Goal: Find contact information

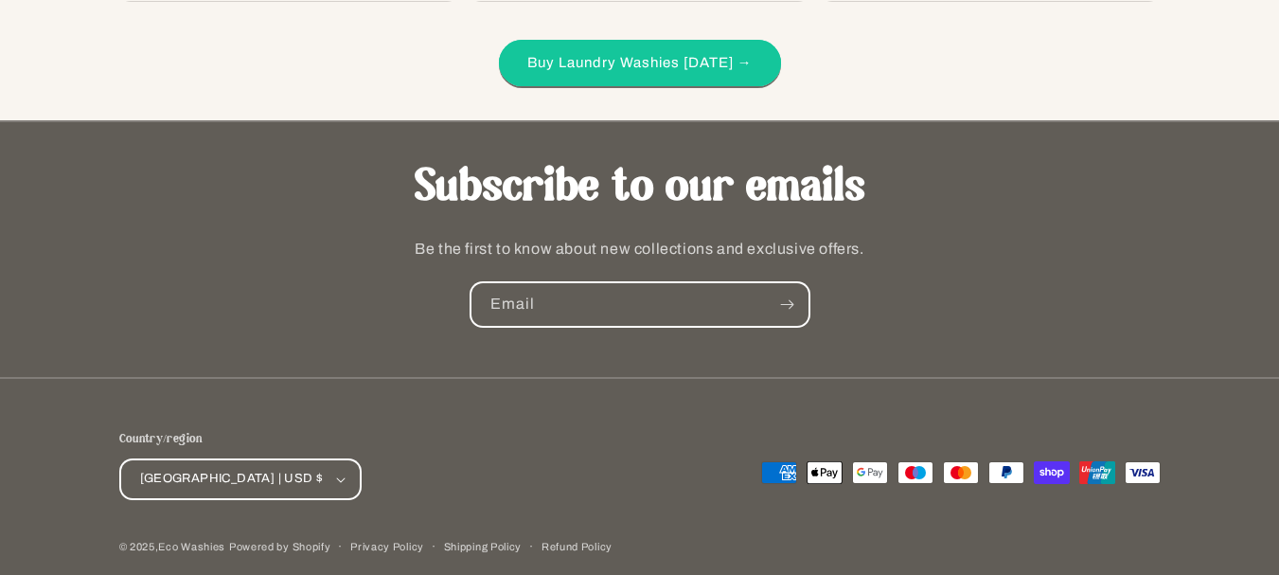
scroll to position [5063, 0]
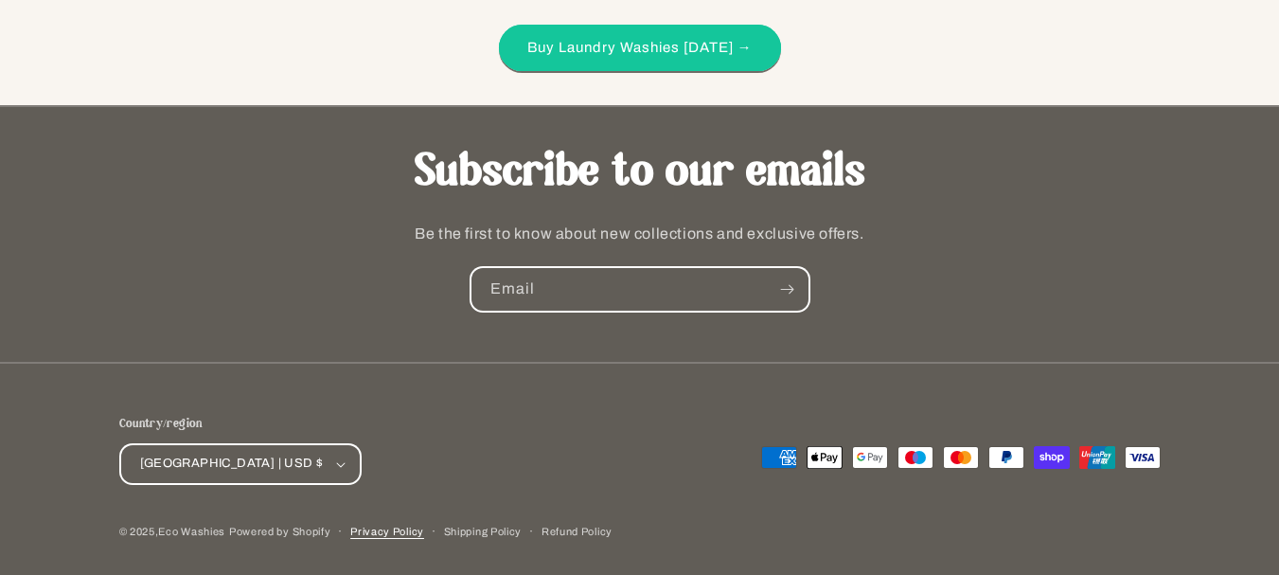
click at [393, 530] on link "Privacy Policy" at bounding box center [387, 532] width 74 height 18
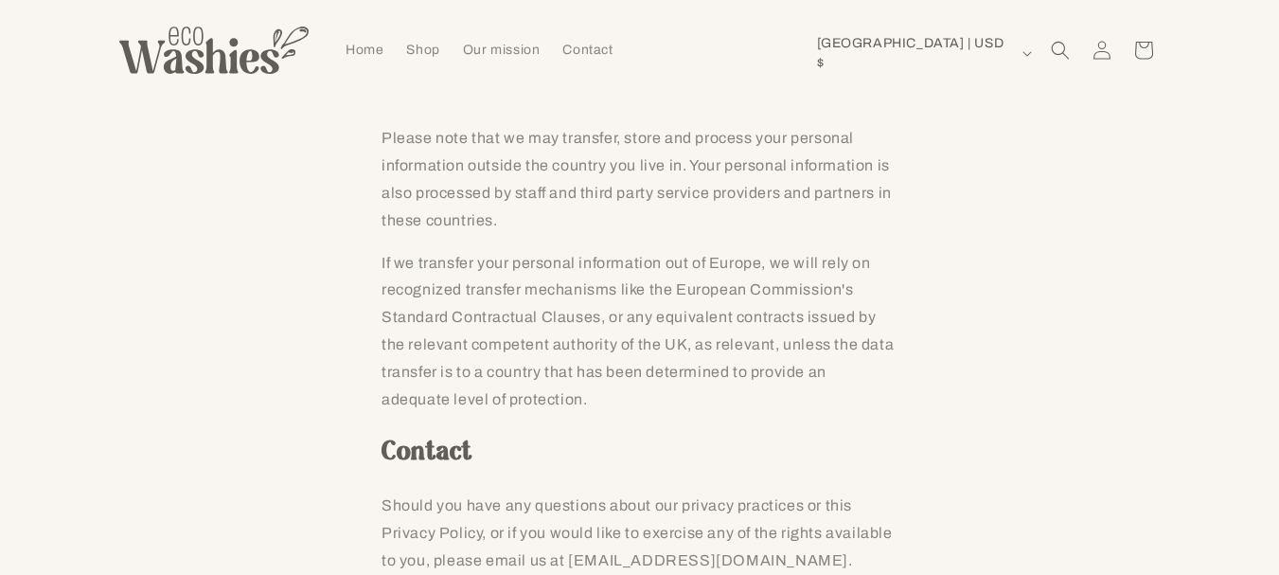
scroll to position [9124, 0]
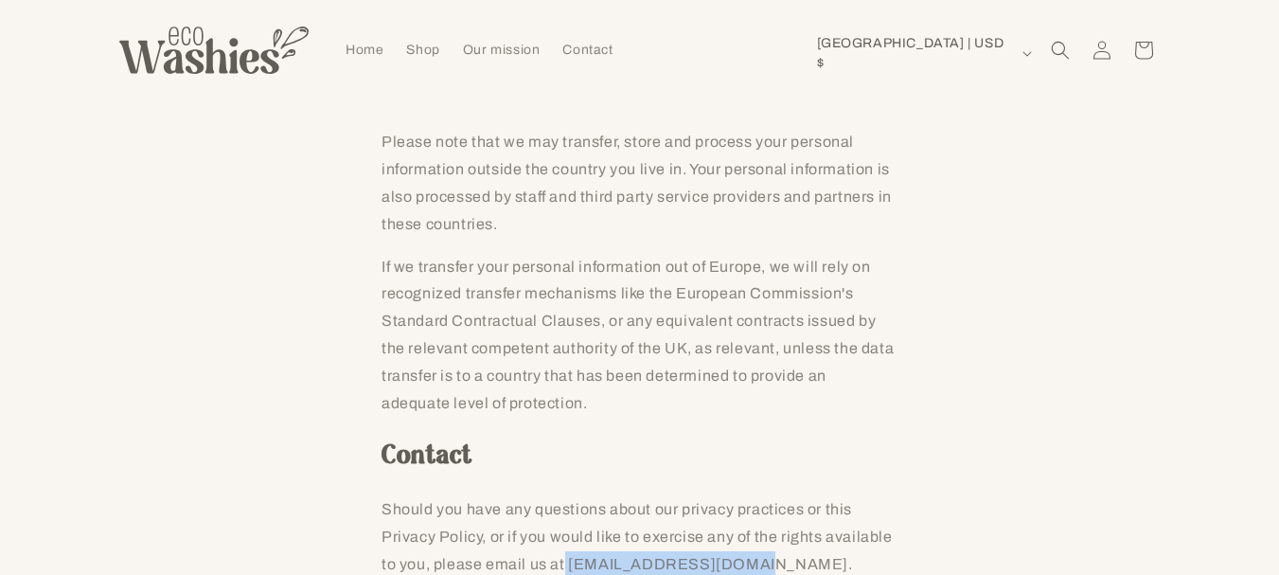
drag, startPoint x: 557, startPoint y: 349, endPoint x: 744, endPoint y: 341, distance: 187.7
click at [747, 496] on p "Should you have any questions about our privacy practices or this Privacy Polic…" at bounding box center [640, 536] width 516 height 81
copy p "[EMAIL_ADDRESS][DOMAIN_NAME]."
